Goal: Communication & Community: Share content

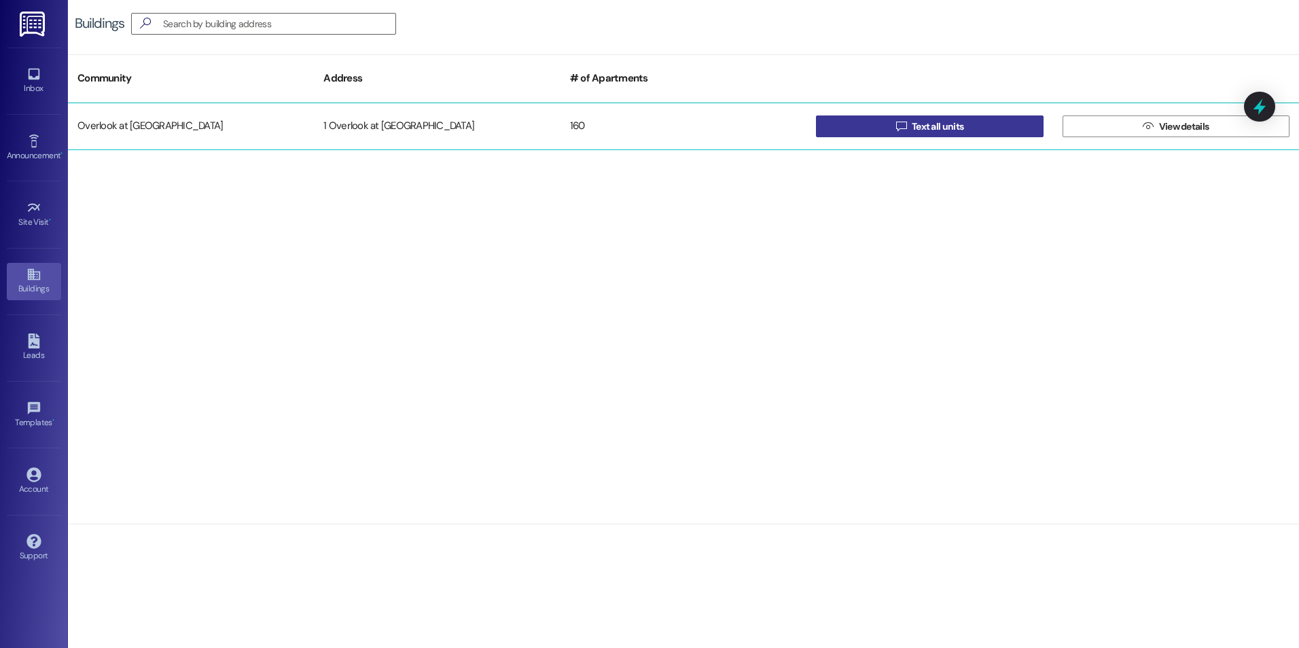
click at [967, 132] on button " Text all units" at bounding box center [929, 126] width 227 height 22
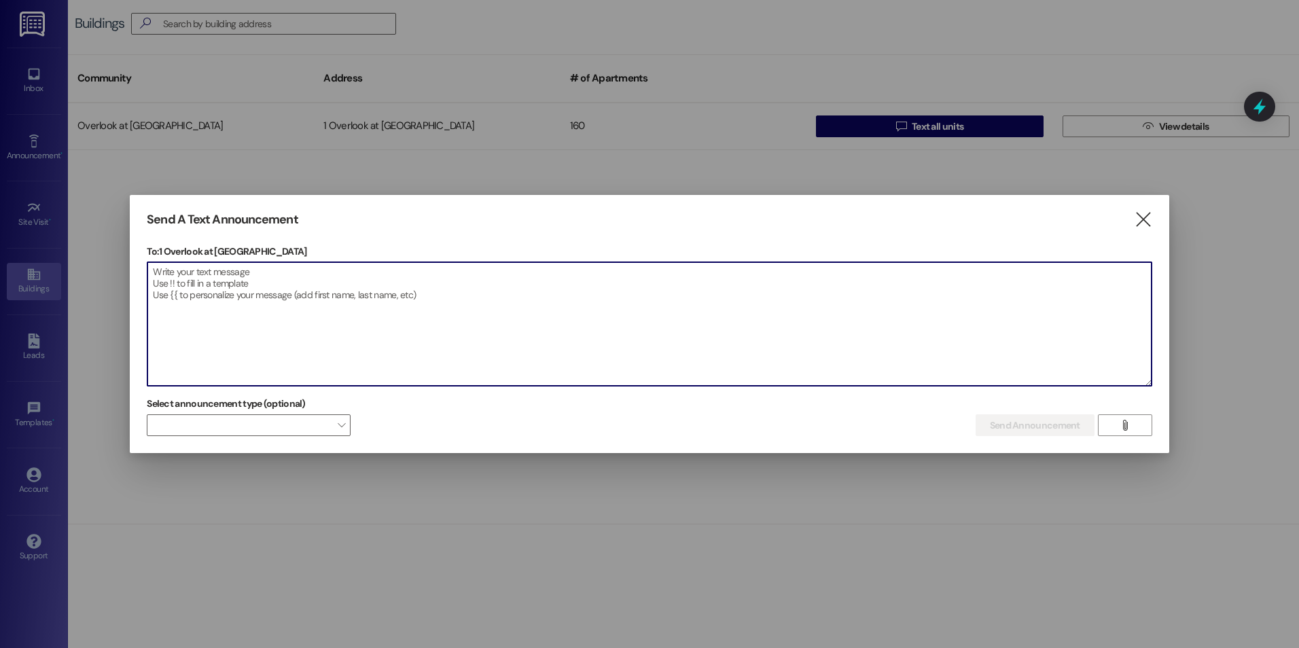
click at [183, 277] on textarea at bounding box center [649, 324] width 1004 height 124
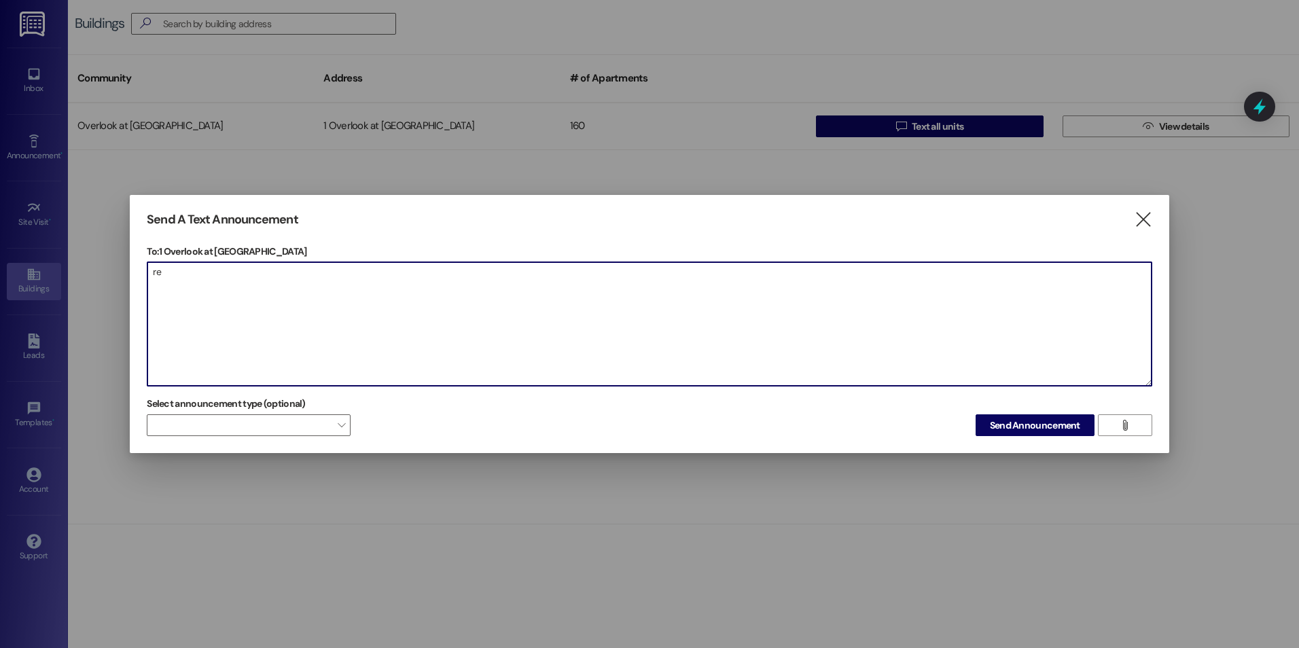
type textarea "r"
drag, startPoint x: 186, startPoint y: 272, endPoint x: 169, endPoint y: 290, distance: 25.0
click at [169, 290] on textarea "RENT REMINDER" at bounding box center [649, 324] width 1004 height 124
paste textarea "y Rent on or before the first day of each month without demand or notice by Age…"
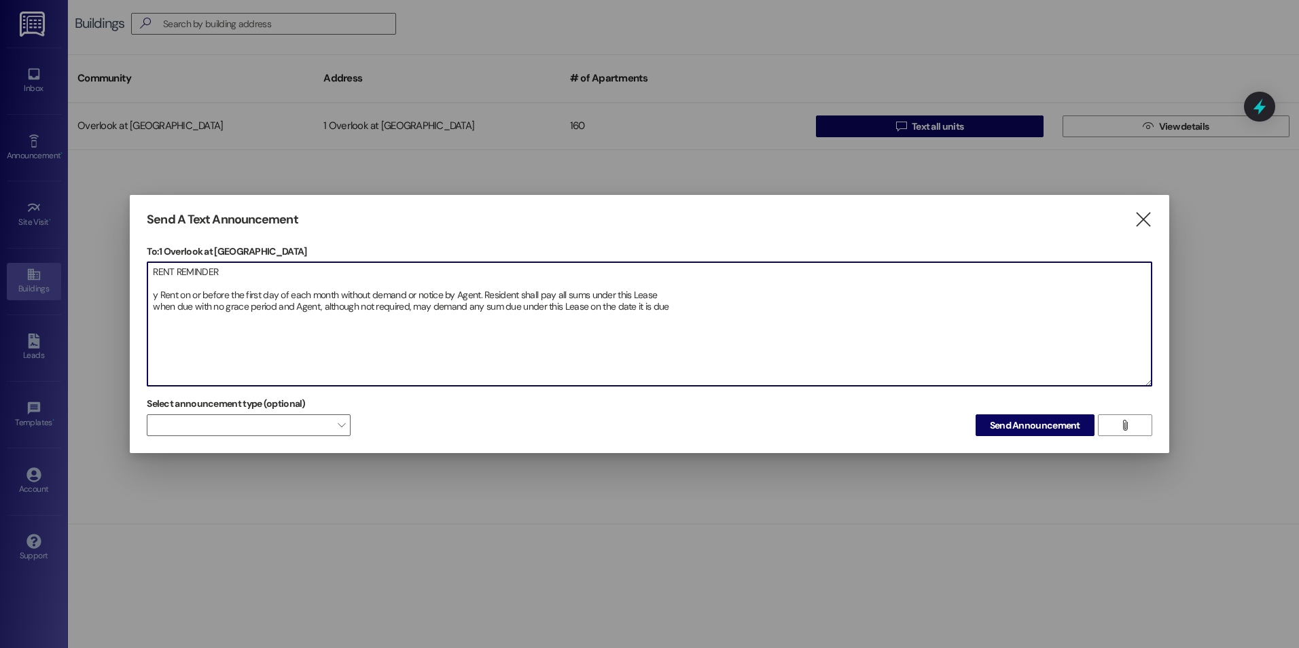
click at [160, 294] on textarea "RENT REMINDER y Rent on or before the first day of each month without demand or…" at bounding box center [649, 324] width 1004 height 124
click at [486, 305] on textarea "RENT REMINDER Rent on or before the first day of each month without demand or n…" at bounding box center [649, 324] width 1004 height 124
click at [477, 297] on textarea "RENT REMINDER Rent on or before the first day of each month without demand or n…" at bounding box center [649, 324] width 1004 height 124
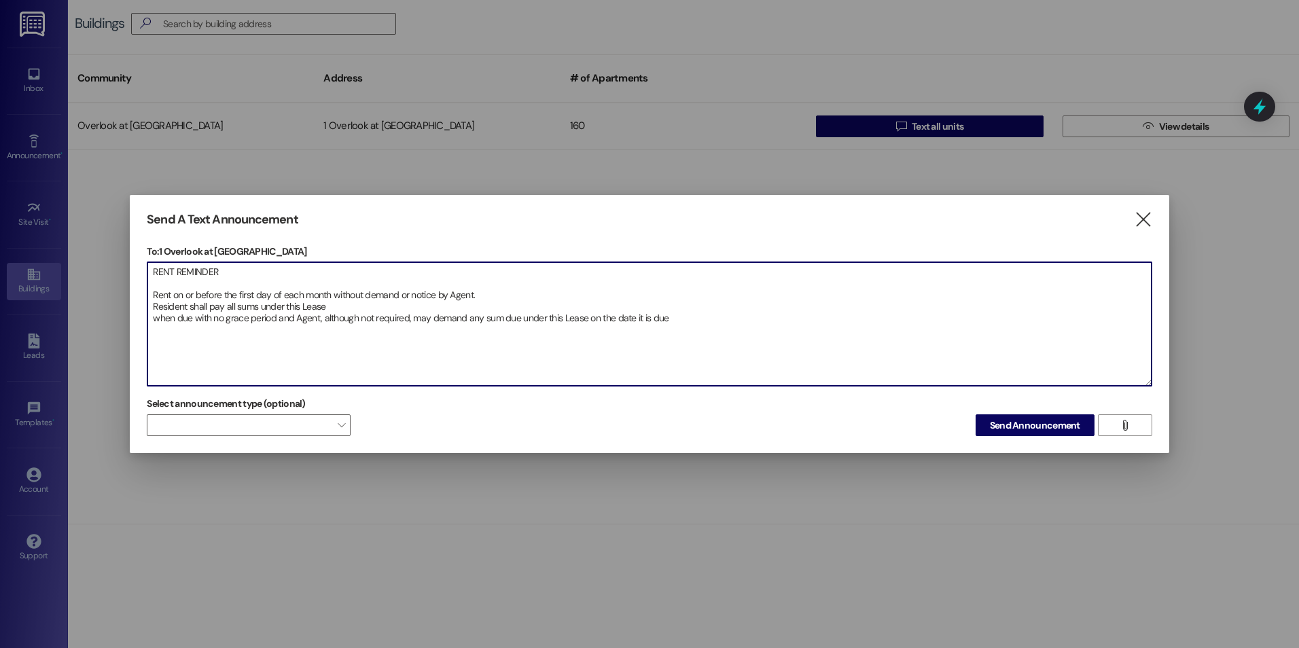
click at [154, 317] on textarea "RENT REMINDER Rent on or before the first day of each month without demand or n…" at bounding box center [649, 324] width 1004 height 124
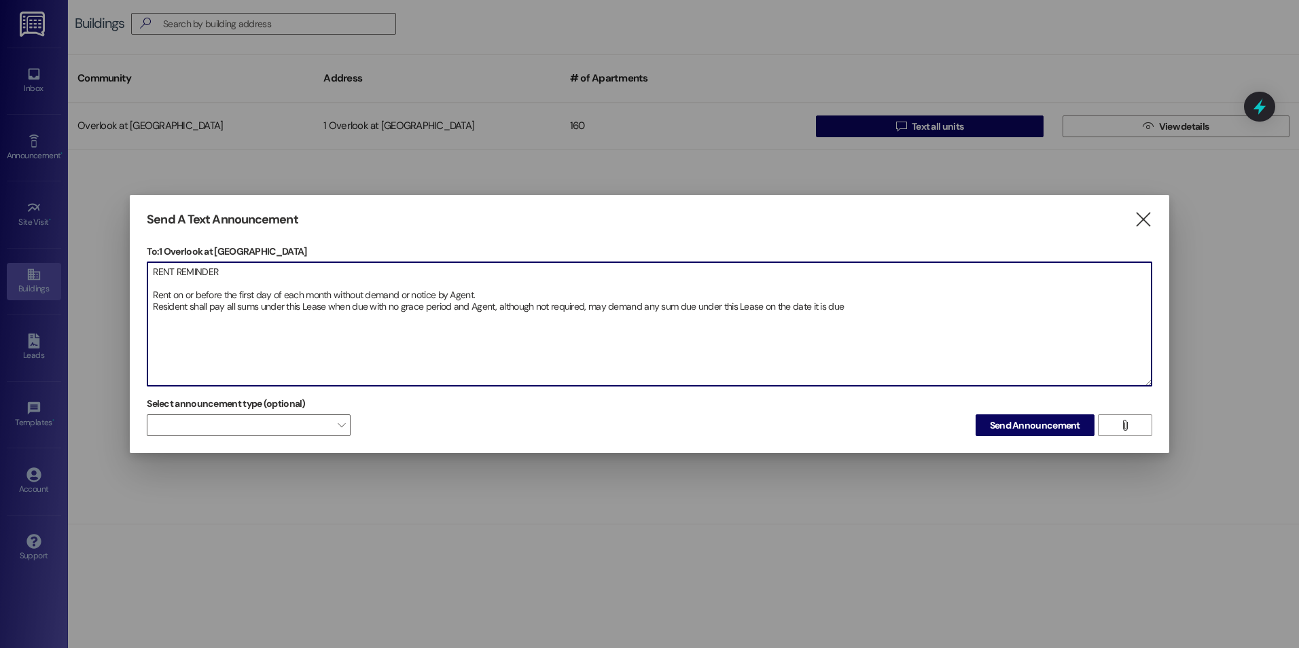
click at [863, 307] on textarea "RENT REMINDER Rent on or before the first day of each month without demand or n…" at bounding box center [649, 324] width 1004 height 124
click at [846, 308] on textarea "RENT REMINDER Rent on or before the first day of each month without demand or n…" at bounding box center [649, 324] width 1004 height 124
paste textarea "If Resident fails to pay any amount due under this paragraph, Resident shall be…"
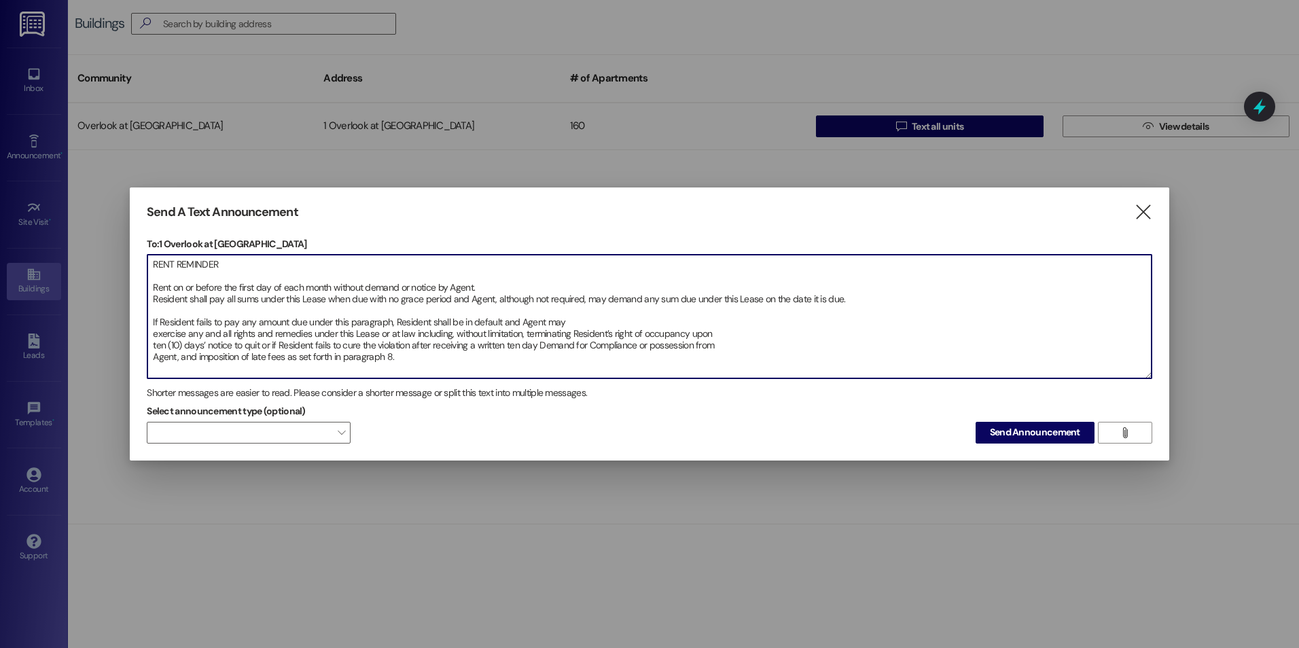
click at [175, 346] on textarea "RENT REMINDER Rent on or before the first day of each month without demand or n…" at bounding box center [649, 317] width 1004 height 124
click at [183, 344] on textarea "RENT REMINDER Rent on or before the first day of each month without demand or n…" at bounding box center [649, 317] width 1004 height 124
drag, startPoint x: 262, startPoint y: 345, endPoint x: 236, endPoint y: 345, distance: 25.8
click at [236, 345] on textarea "RENT REMINDER Rent on or before the first day of each month without demand or n…" at bounding box center [649, 317] width 1004 height 124
drag, startPoint x: 151, startPoint y: 321, endPoint x: 420, endPoint y: 357, distance: 271.4
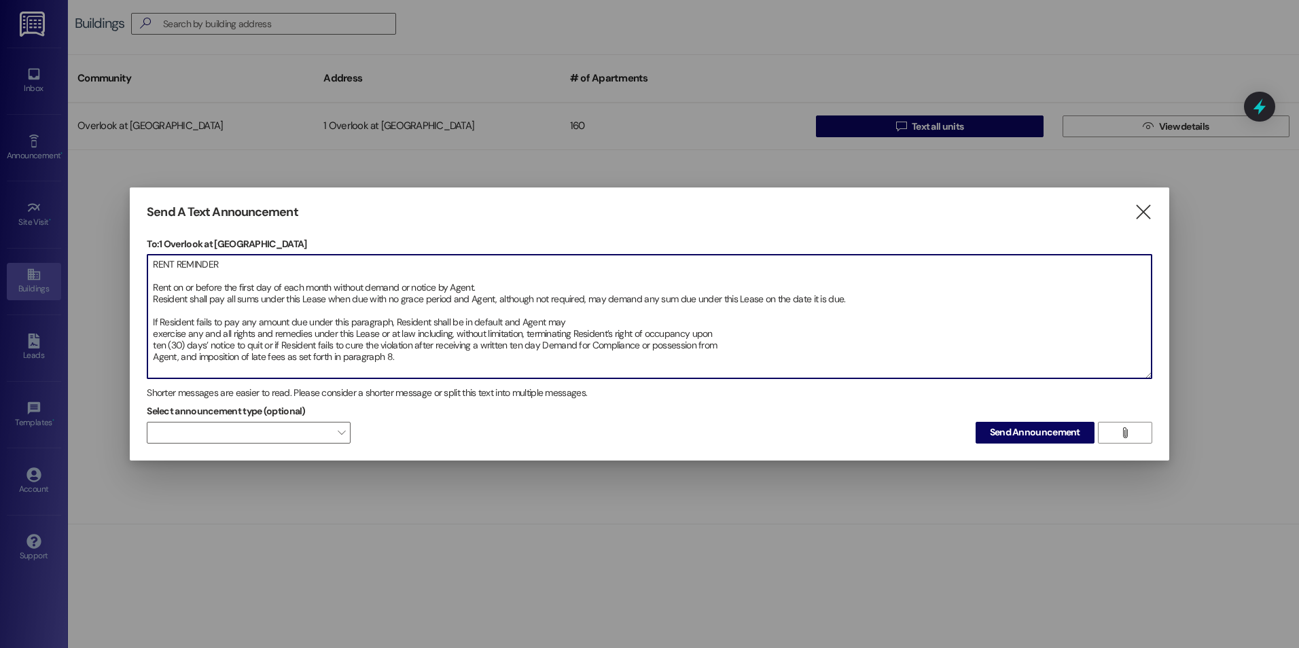
click at [420, 357] on textarea "RENT REMINDER Rent on or before the first day of each month without demand or n…" at bounding box center [649, 317] width 1004 height 124
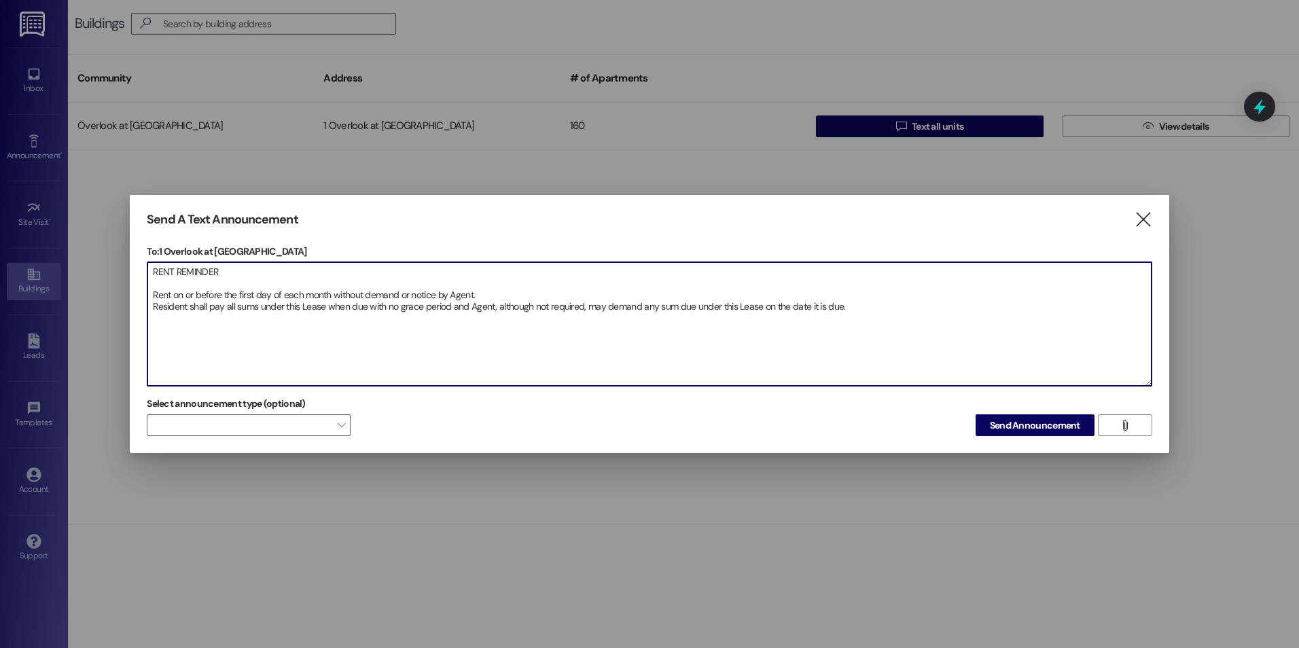
click at [847, 307] on textarea "RENT REMINDER Rent on or before the first day of each month without demand or n…" at bounding box center [649, 324] width 1004 height 124
drag, startPoint x: 334, startPoint y: 296, endPoint x: 479, endPoint y: 297, distance: 145.4
click at [479, 297] on textarea "RENT REMINDER Rent on or before the first day of each month without demand or n…" at bounding box center [649, 324] width 1004 height 124
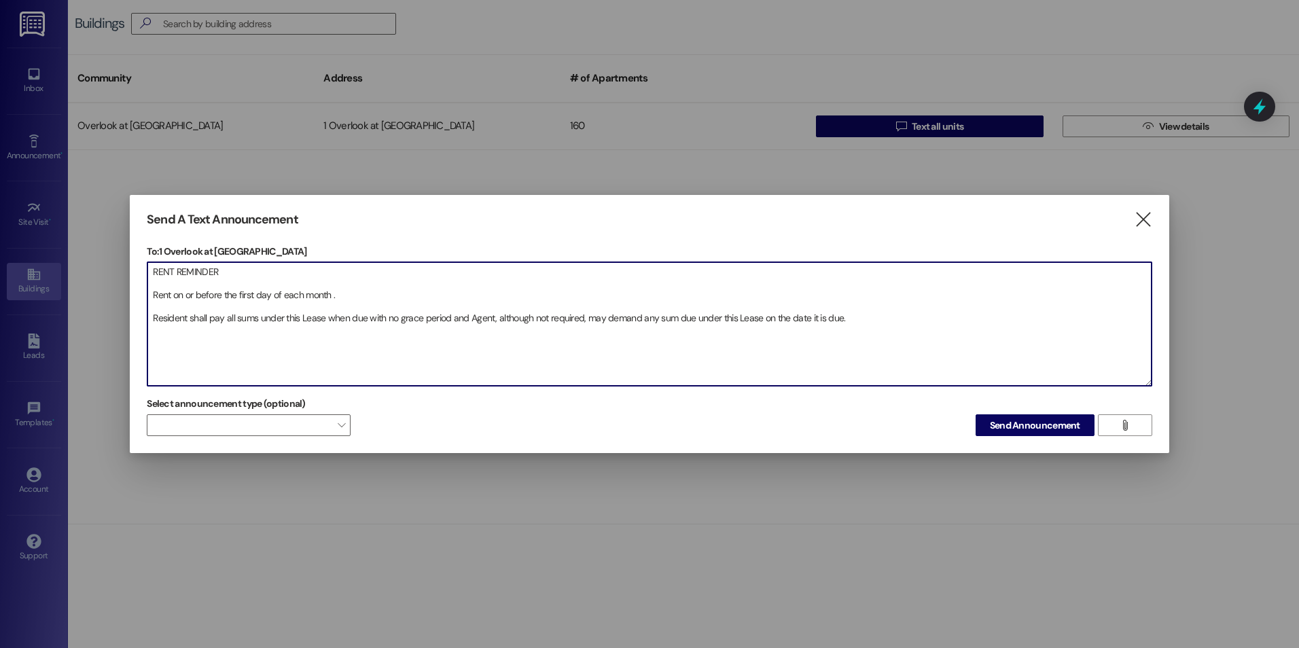
drag, startPoint x: 852, startPoint y: 317, endPoint x: 152, endPoint y: 312, distance: 700.5
click at [152, 312] on textarea "RENT REMINDER Rent on or before the first day of each month . Resident shall pa…" at bounding box center [649, 324] width 1004 height 124
click at [359, 296] on textarea "RENT REMINDER Rent on or before the first day of each month ." at bounding box center [649, 324] width 1004 height 124
click at [457, 339] on textarea "RENT REMINDER Rent on or before the first day of each month. NO partial payment…" at bounding box center [649, 324] width 1004 height 124
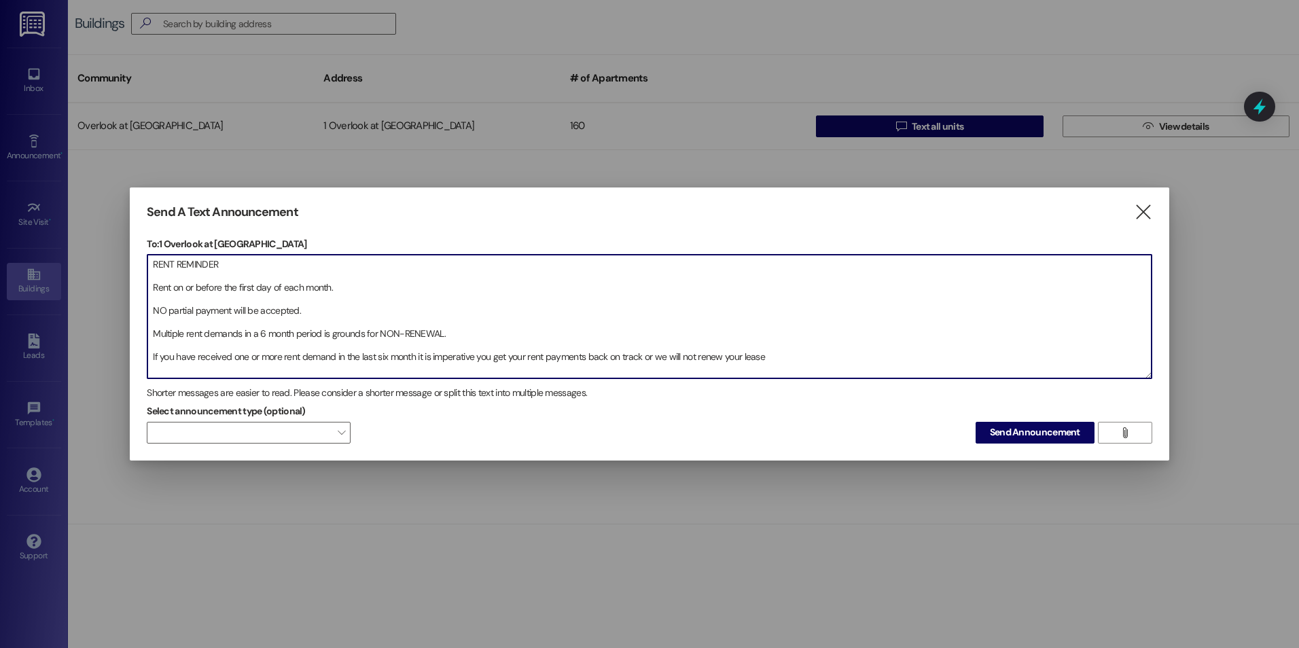
click at [802, 357] on textarea "RENT REMINDER Rent on or before the first day of each month. NO partial payment…" at bounding box center [649, 317] width 1004 height 124
click at [469, 325] on textarea "RENT REMINDER Rent on or before the first day of each month. NO partial payment…" at bounding box center [649, 317] width 1004 height 124
click at [796, 351] on textarea "RENT REMINDER Rent on or before the first day of each month. NO partial payment…" at bounding box center [649, 317] width 1004 height 124
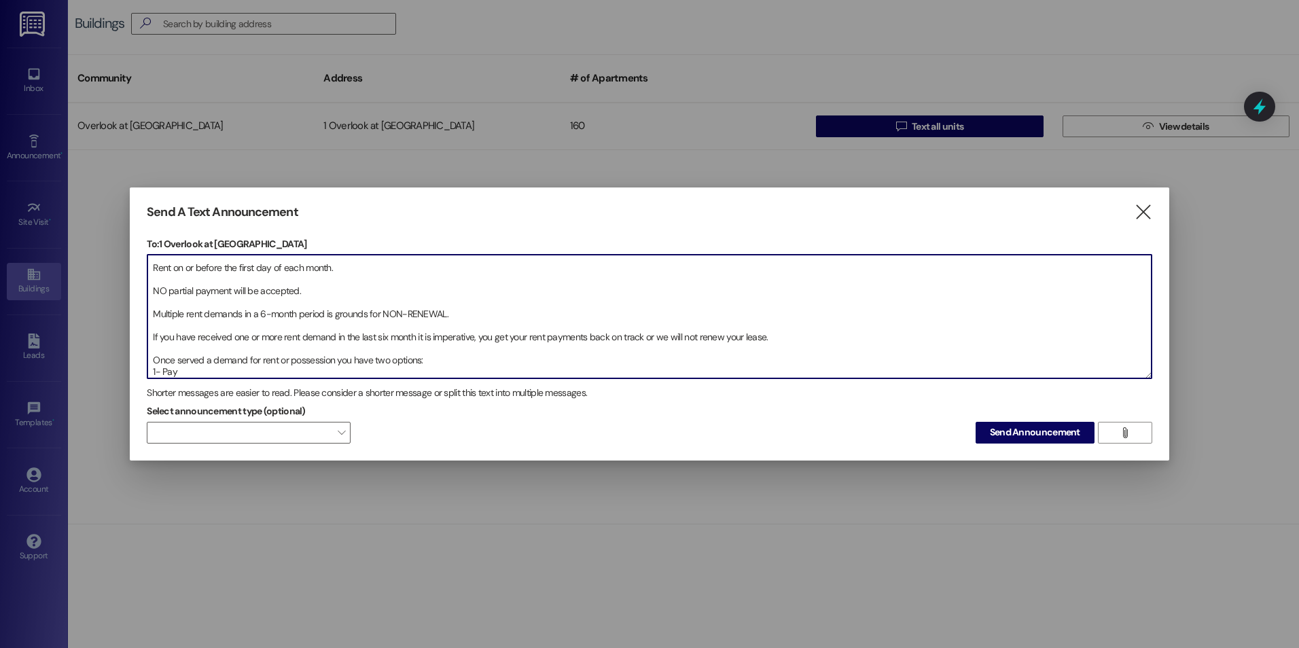
scroll to position [31, 0]
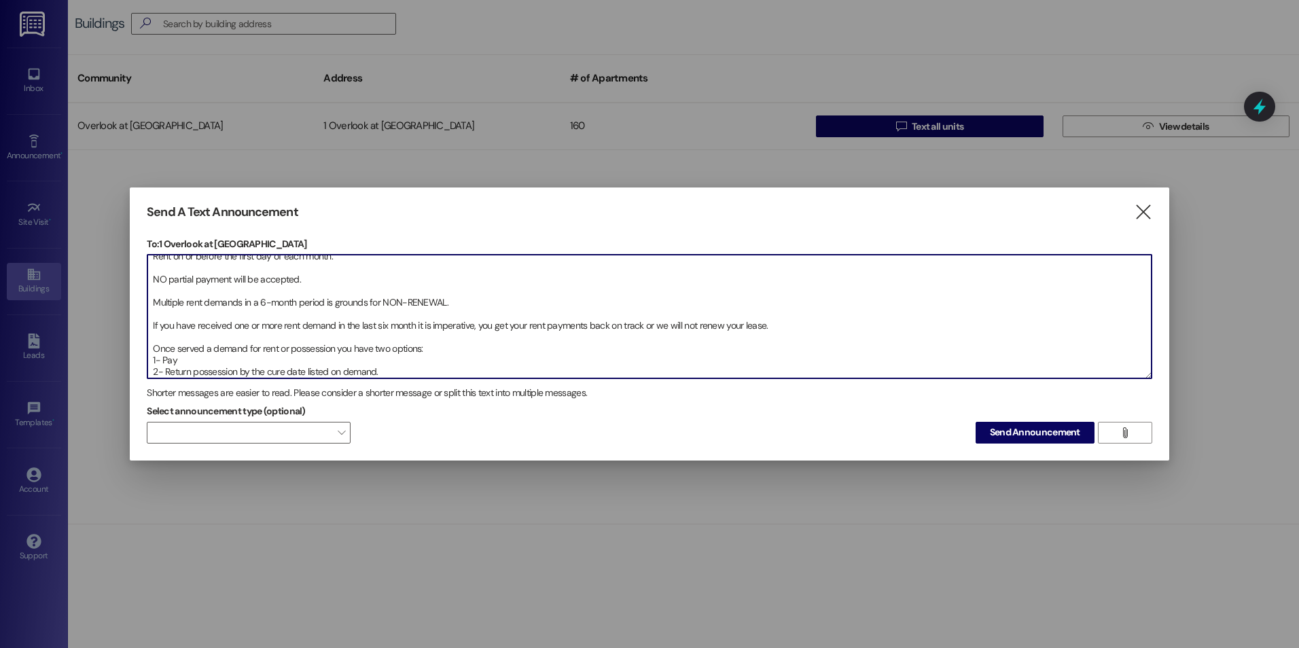
click at [188, 357] on textarea "RENT REMINDER Rent on or before the first day of each month. NO partial payment…" at bounding box center [649, 317] width 1004 height 124
click at [402, 369] on textarea "RENT REMINDER Rent on or before the first day of each month. NO partial payment…" at bounding box center [649, 317] width 1004 height 124
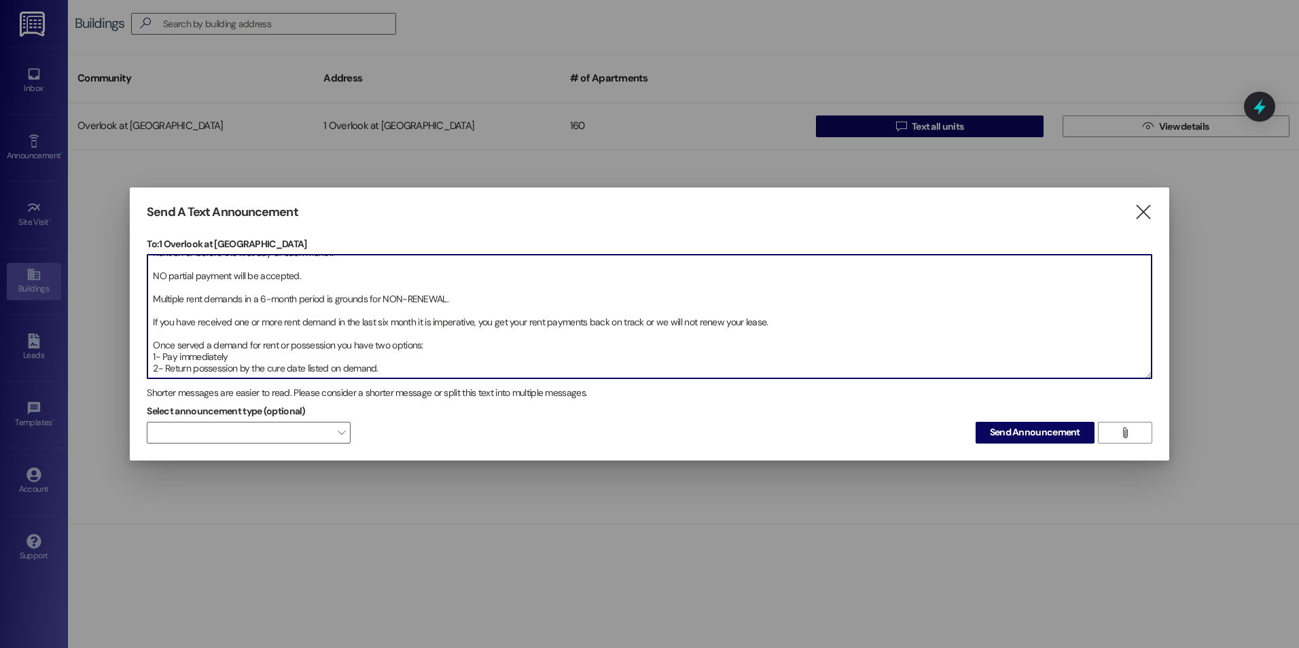
scroll to position [54, 0]
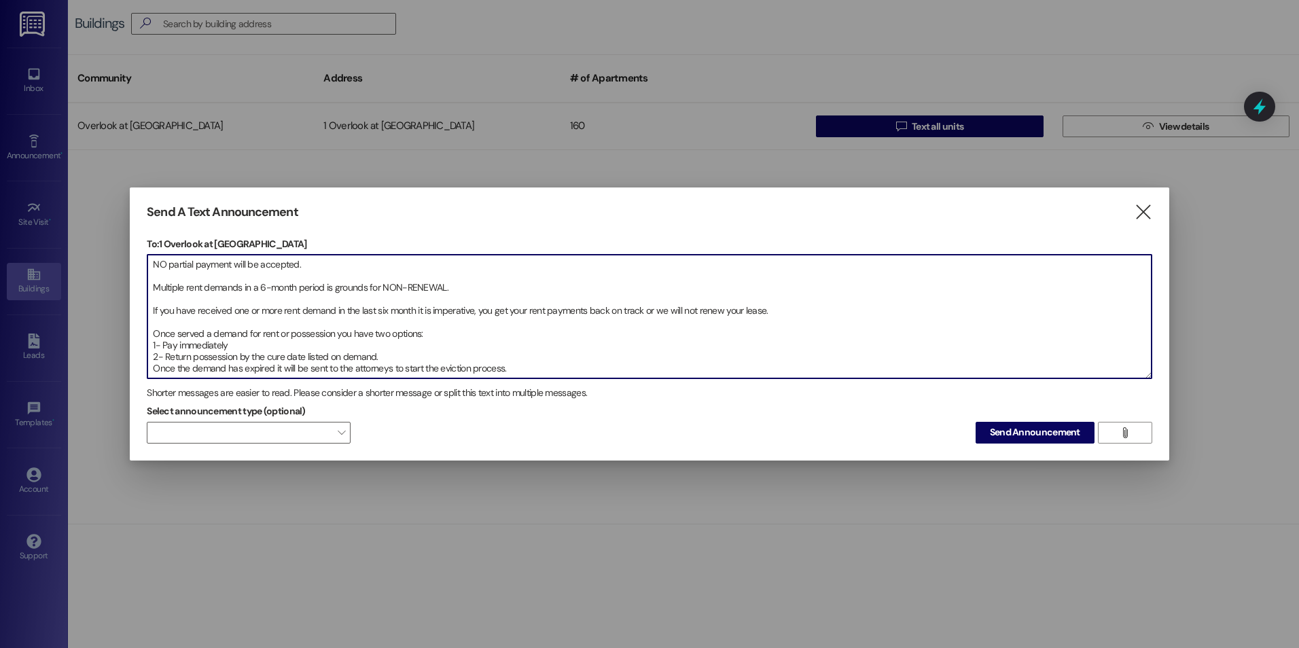
click at [396, 346] on textarea "RENT REMINDER Rent on or before the first day of each month. NO partial payment…" at bounding box center [649, 317] width 1004 height 124
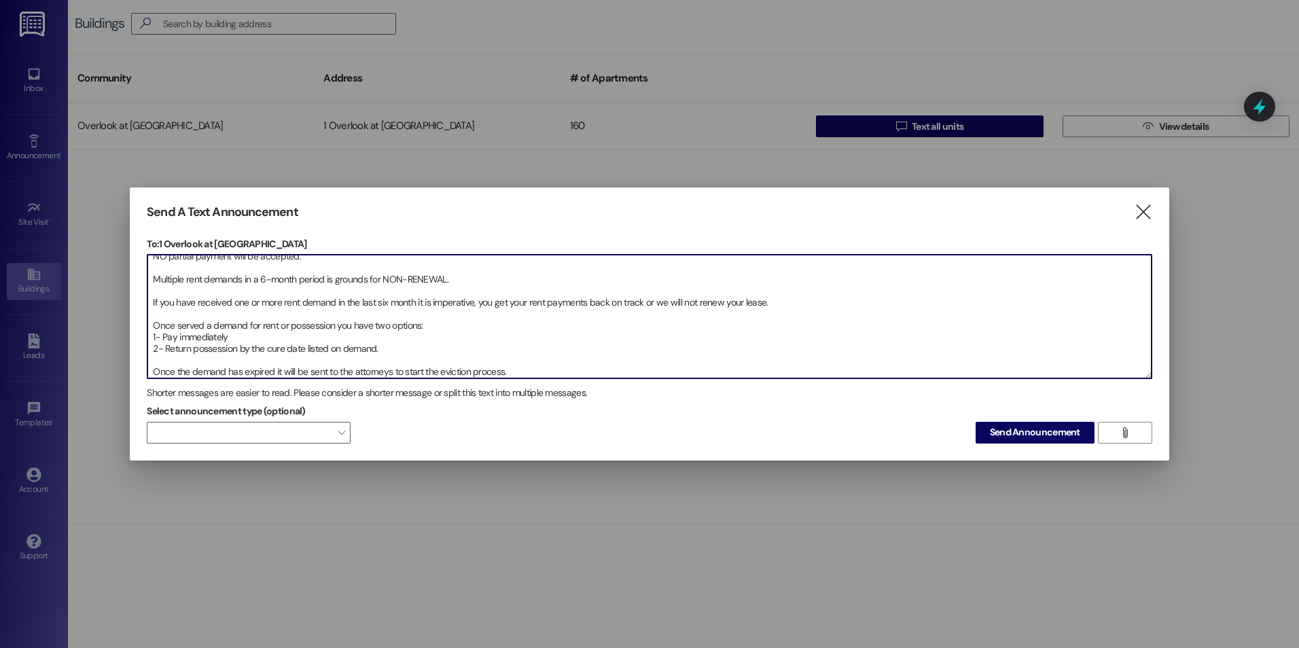
click at [538, 370] on textarea "RENT REMINDER Rent on or before the first day of each month. NO partial payment…" at bounding box center [649, 317] width 1004 height 124
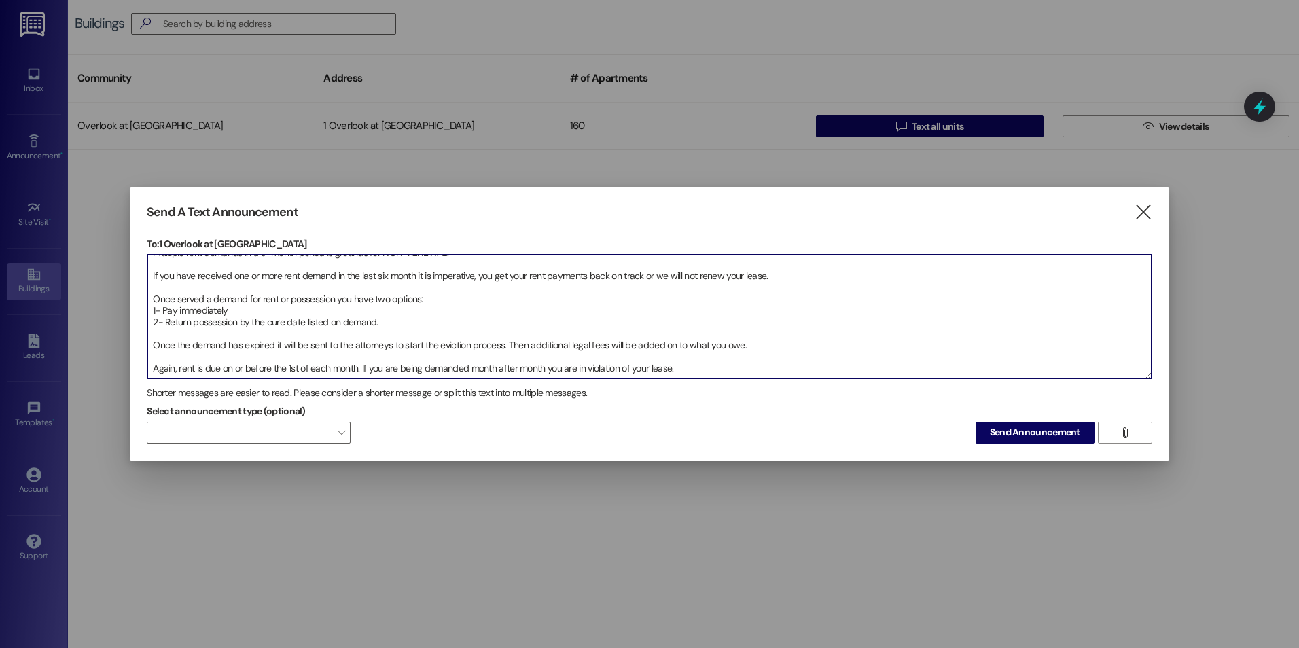
scroll to position [101, 0]
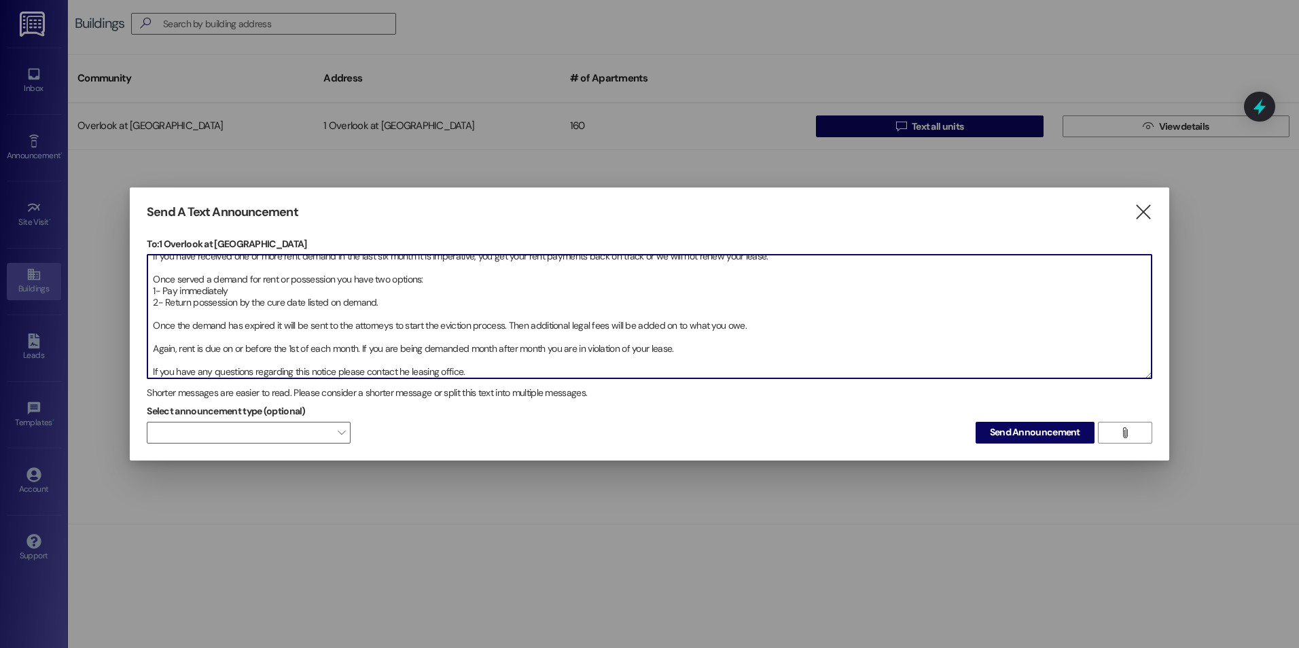
click at [398, 366] on textarea "RENT REMINDER Rent on or before the first day of each month. NO partial payment…" at bounding box center [649, 317] width 1004 height 124
click at [503, 366] on textarea "RENT REMINDER Rent on or before the first day of each month. NO partial payment…" at bounding box center [649, 317] width 1004 height 124
click at [477, 371] on textarea "RENT REMINDER Rent on or before the first day of each month. NO partial payment…" at bounding box center [649, 317] width 1004 height 124
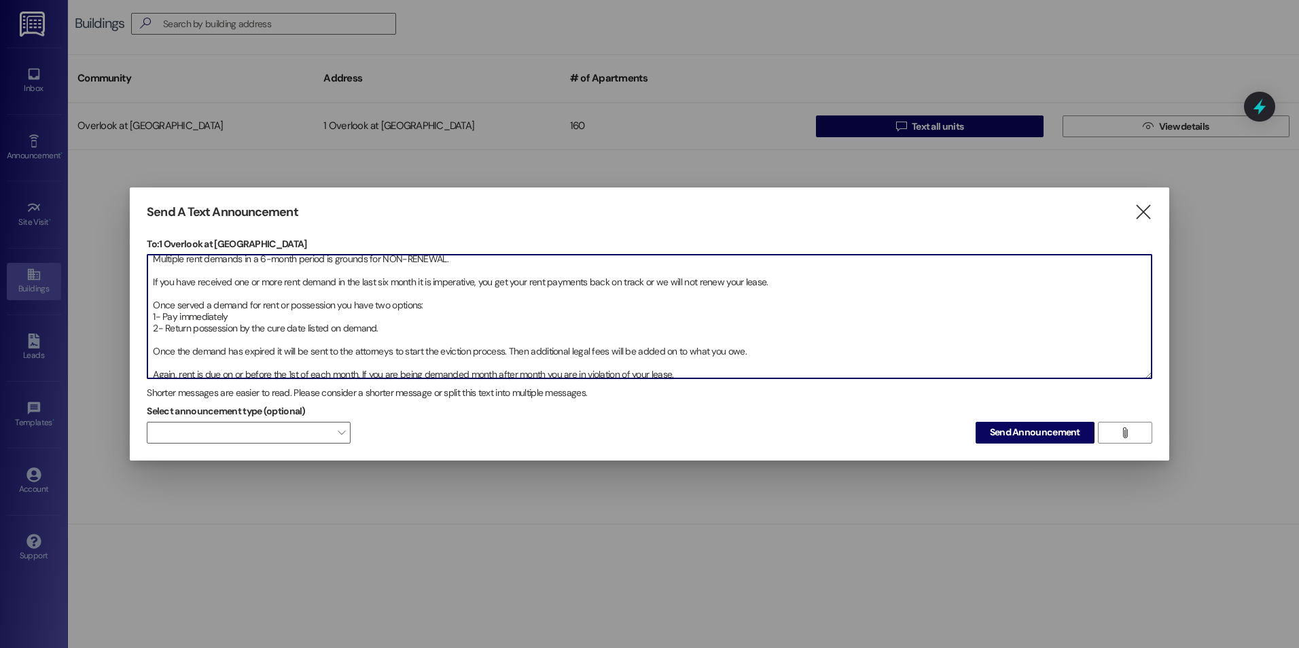
scroll to position [0, 0]
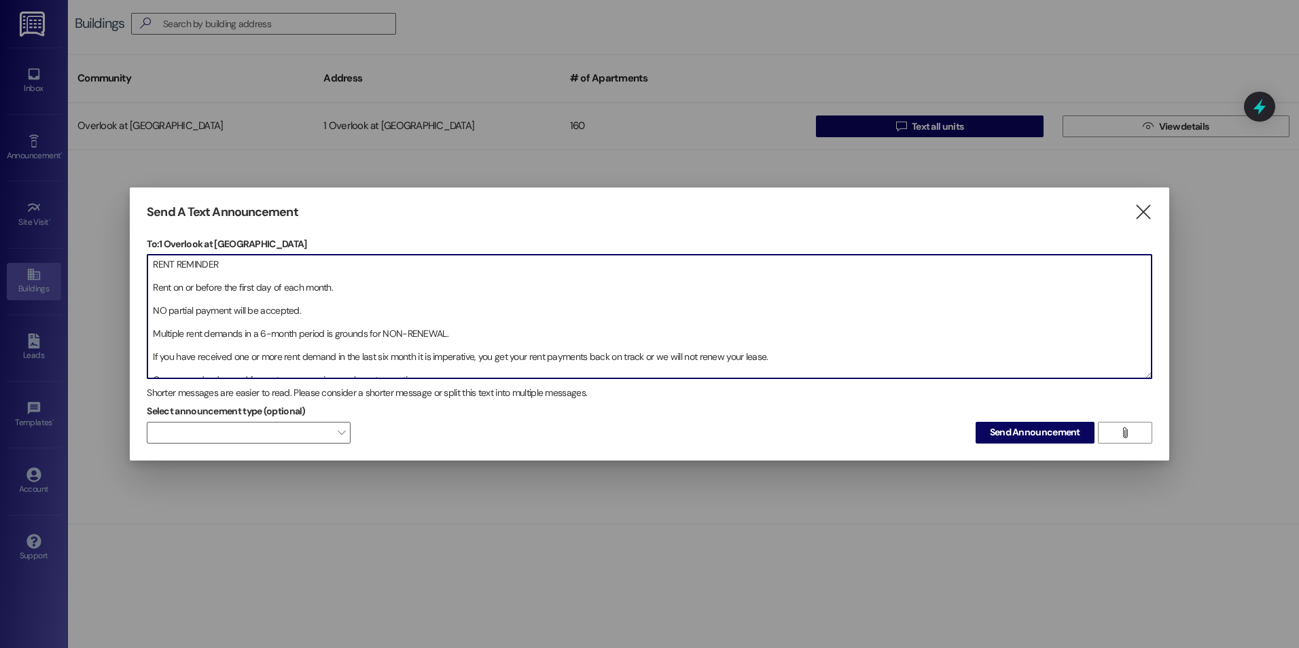
click at [174, 285] on textarea "RENT REMINDER Rent on or before the first day of each month. NO partial payment…" at bounding box center [649, 317] width 1004 height 124
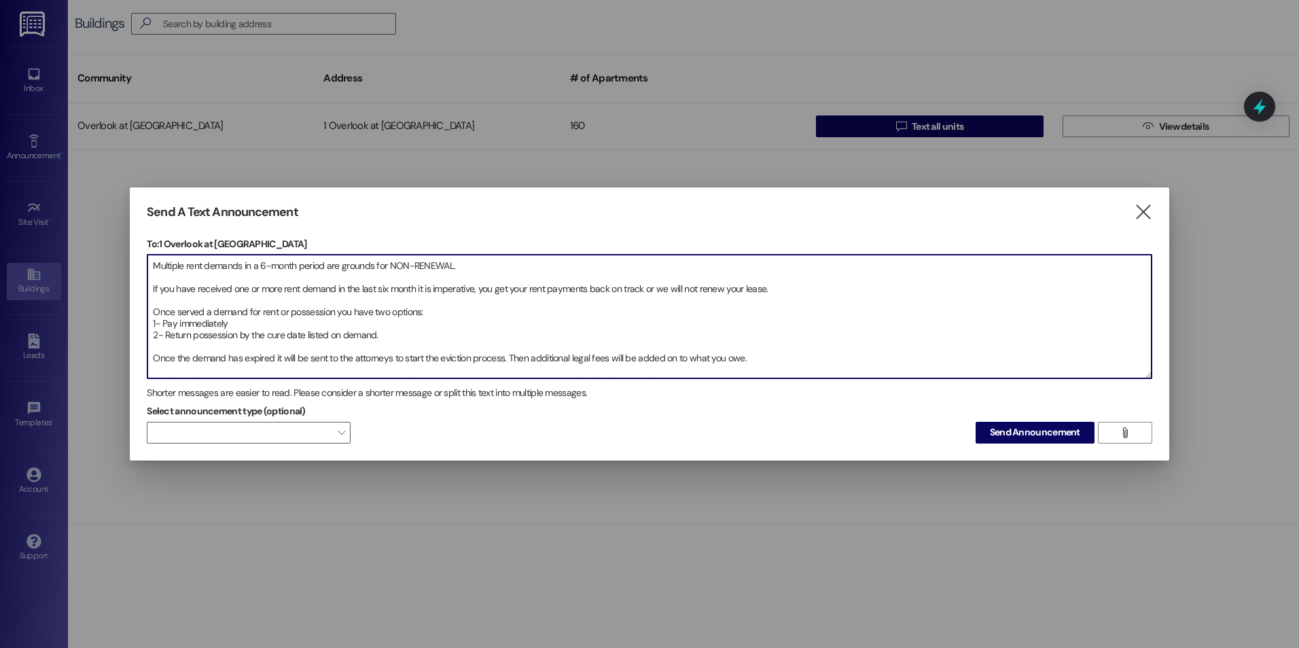
scroll to position [136, 0]
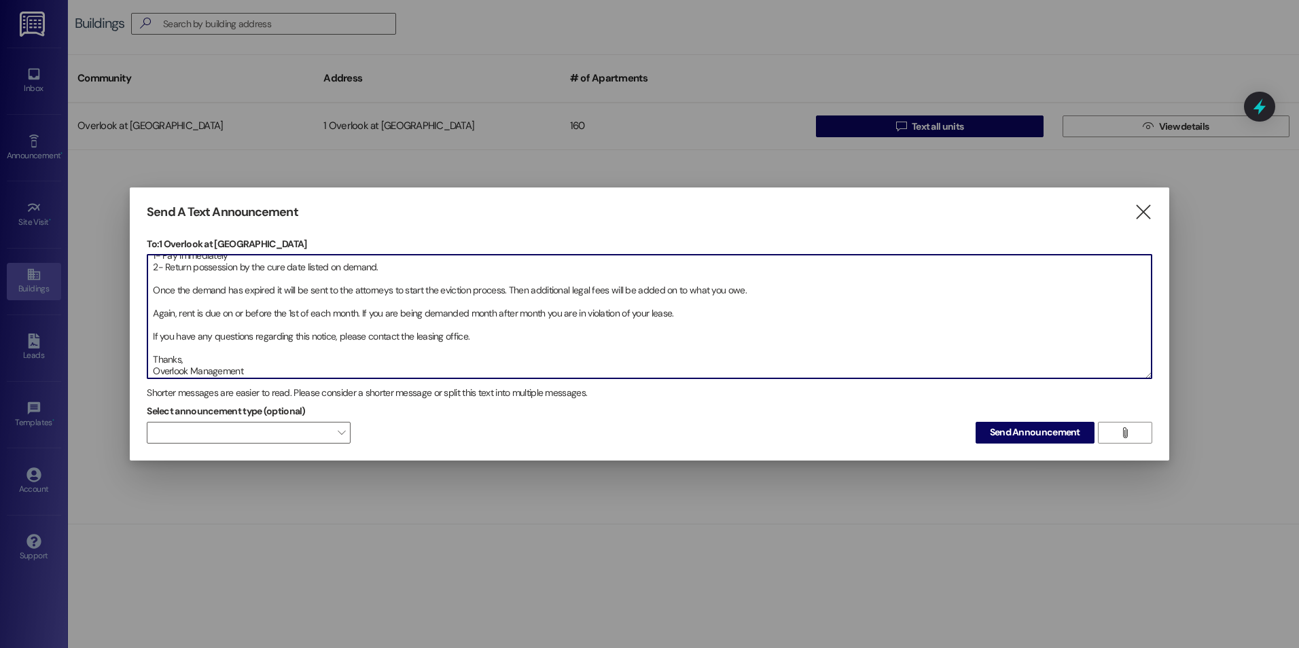
click at [541, 342] on textarea "RENT REMINDER Rent is due on or before the first day of each month. NO partial …" at bounding box center [649, 317] width 1004 height 124
type textarea "RENT REMINDER Rent is due on or before the first day of each month. NO partial …"
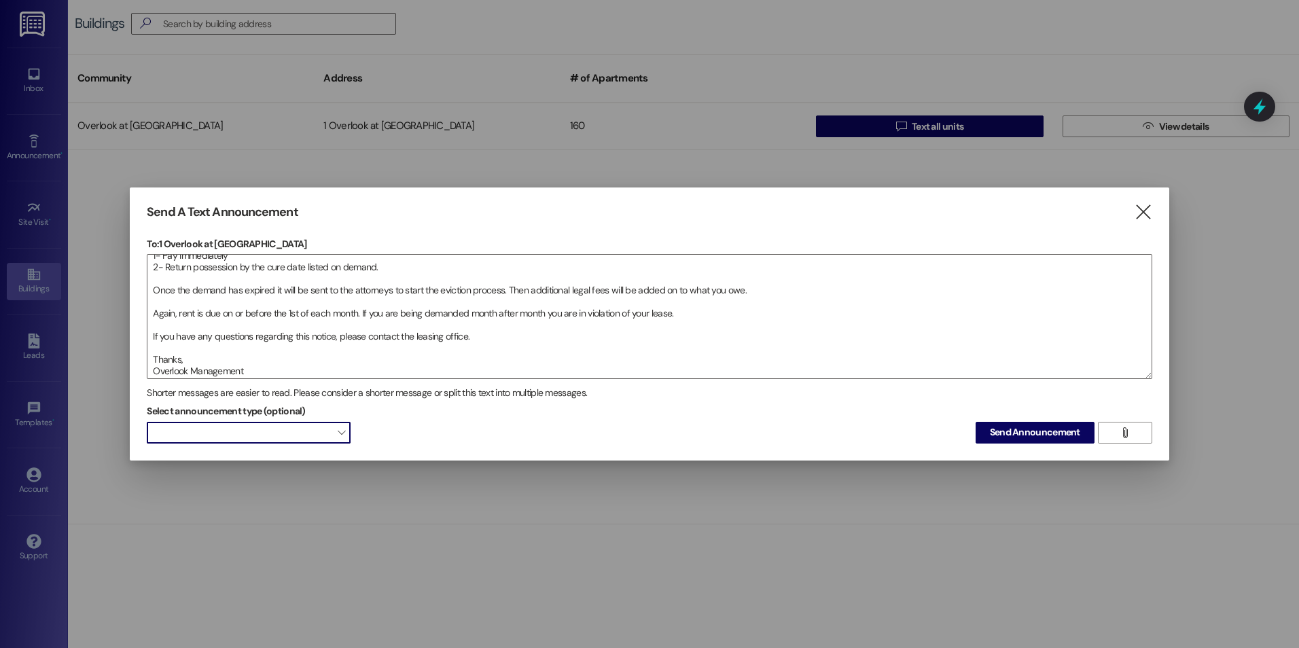
click at [305, 434] on span at bounding box center [249, 433] width 204 height 22
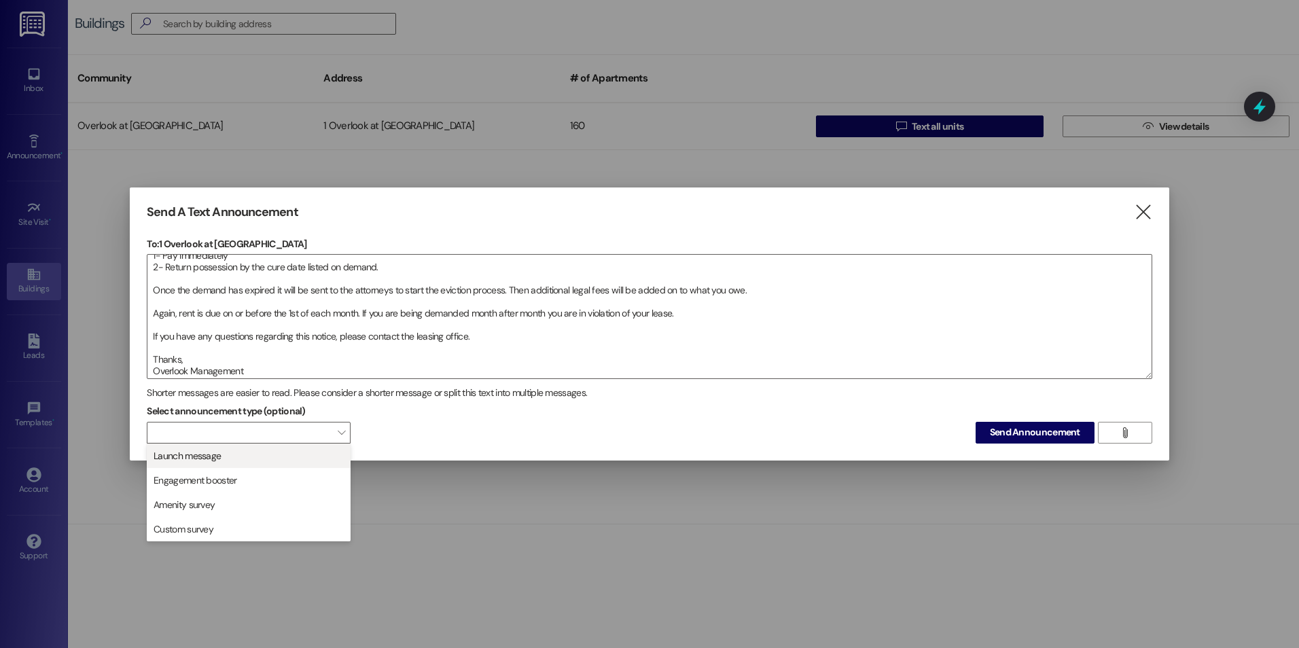
click at [199, 461] on span "Launch message" at bounding box center [187, 456] width 67 height 14
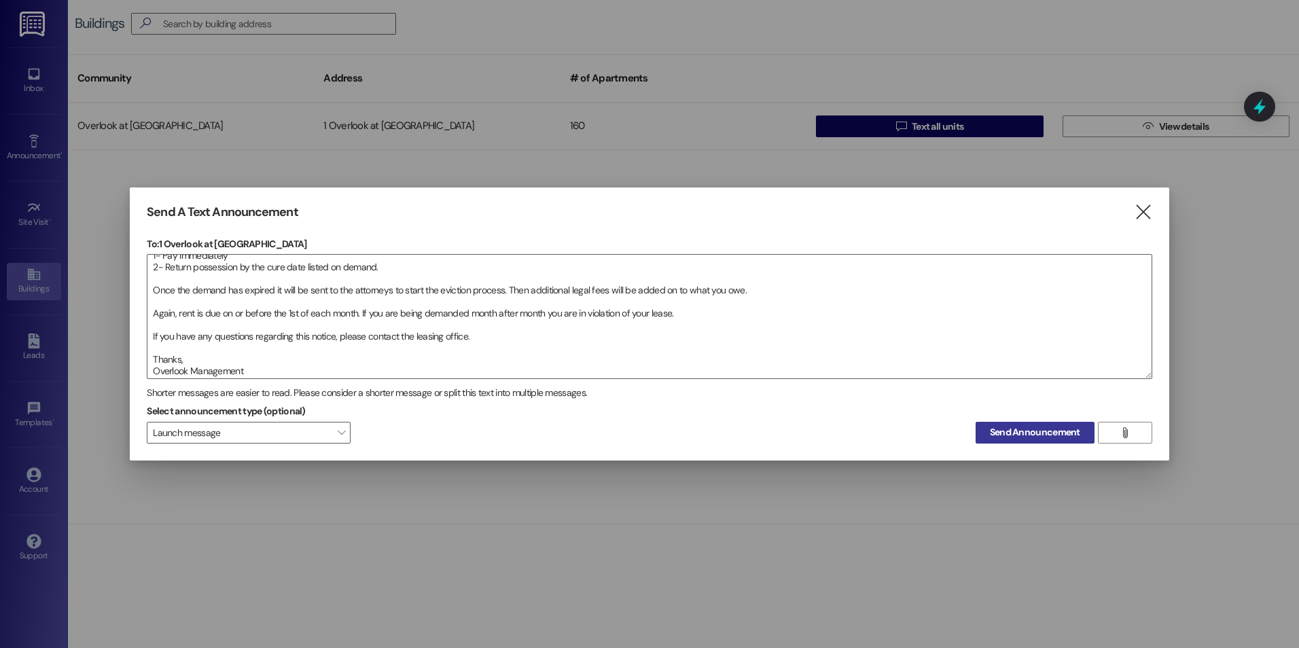
click at [1044, 435] on span "Send Announcement" at bounding box center [1035, 432] width 90 height 14
